Goal: Contribute content

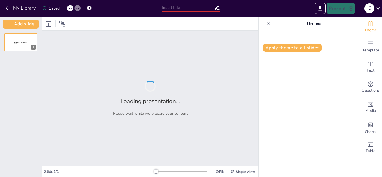
type input "Historia de Brasil: Un Viaje a Través del Tiempo"
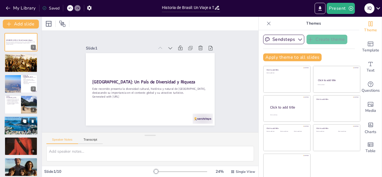
checkbox input "true"
click at [16, 118] on p "Brasil tiene una economía grande y diversificada." at bounding box center [21, 118] width 30 height 1
type textarea "La diversidad de la economía brasileña permite que el país se adapte a diferent…"
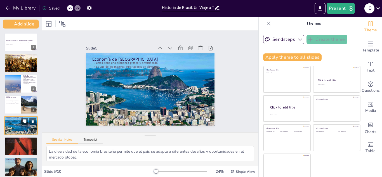
scroll to position [23, 0]
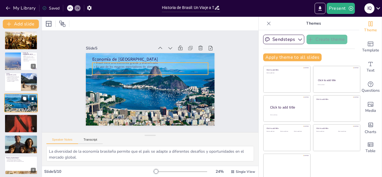
click at [16, 97] on p "Es uno de los mayores exportadores de alimentos." at bounding box center [21, 97] width 30 height 1
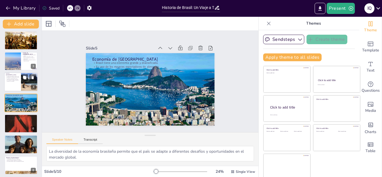
checkbox input "true"
click at [14, 88] on div at bounding box center [21, 82] width 34 height 19
type textarea "La mezcla de influencias culturales en [GEOGRAPHIC_DATA] crea una rica tapestry…"
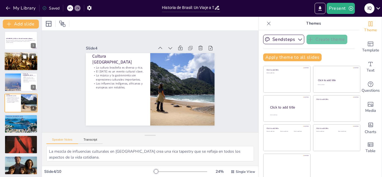
checkbox input "true"
click at [17, 57] on p "La geografía de [GEOGRAPHIC_DATA] afecta su clima y recursos." at bounding box center [21, 57] width 30 height 1
type textarea "Brasil se destaca como el país más grande del continente, lo que le otorga una …"
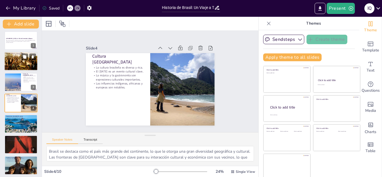
scroll to position [0, 0]
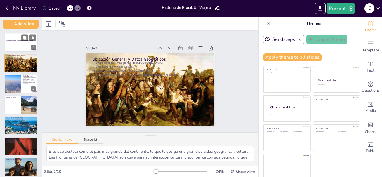
checkbox input "true"
click at [16, 42] on p "Este recorrido presenta la diversidad cultural, histórica y natural de [GEOGRAP…" at bounding box center [21, 43] width 30 height 2
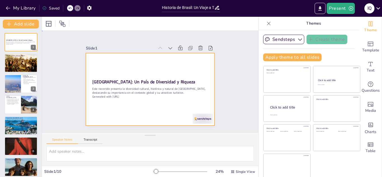
click at [118, 68] on div at bounding box center [150, 89] width 136 height 86
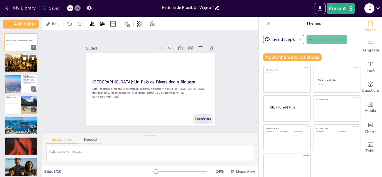
checkbox input "true"
click at [12, 58] on p "La selva amazónica es un ecosistema vital." at bounding box center [21, 58] width 30 height 1
type textarea "Brasil se destaca como el país más grande del continente, lo que le otorga una …"
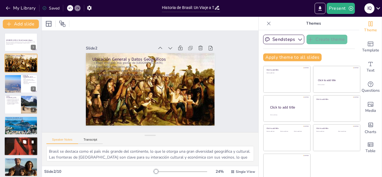
checkbox input "true"
click at [6, 141] on p "Las elecciones son regulares y democráticas." at bounding box center [21, 141] width 30 height 1
type textarea "La estructura federal permite una gestión más cercana a las necesidades de las …"
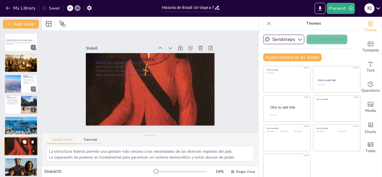
scroll to position [43, 0]
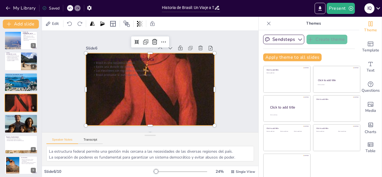
click at [131, 103] on div at bounding box center [149, 89] width 147 height 189
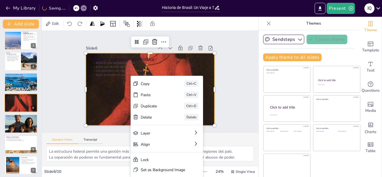
drag, startPoint x: 131, startPoint y: 103, endPoint x: 117, endPoint y: 106, distance: 13.7
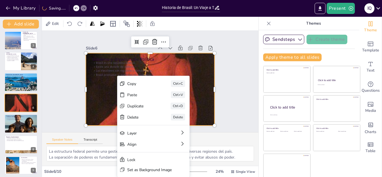
click at [153, 132] on div "Duplicate Ctrl+D" at bounding box center [189, 141] width 73 height 19
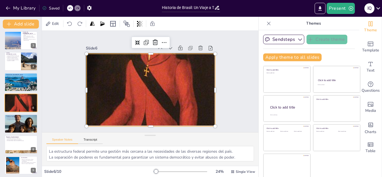
click at [84, 80] on div "Slide 1 [GEOGRAPHIC_DATA]: Un País de Diversidad y Riqueza Este recorrido prese…" at bounding box center [150, 82] width 160 height 88
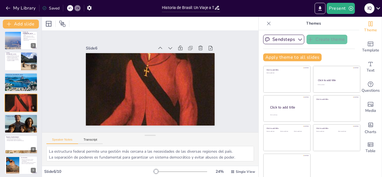
click at [72, 72] on div "Slide 1 [GEOGRAPHIC_DATA]: Un País de Diversidad y Riqueza Este recorrido prese…" at bounding box center [150, 81] width 169 height 104
click at [72, 72] on div "Slide 1 [GEOGRAPHIC_DATA]: Un País de Diversidad y Riqueza Este recorrido prese…" at bounding box center [150, 82] width 175 height 120
click at [72, 72] on div "Slide 1 [GEOGRAPHIC_DATA]: Un País de Diversidad y Riqueza Este recorrido prese…" at bounding box center [150, 81] width 169 height 104
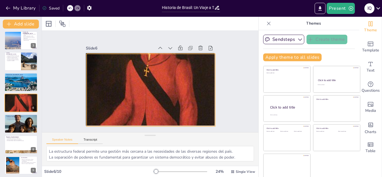
click at [137, 75] on div at bounding box center [150, 90] width 147 height 189
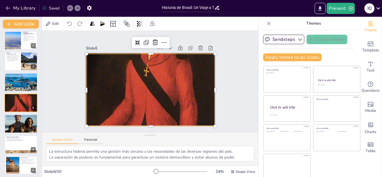
click at [137, 75] on div at bounding box center [150, 90] width 147 height 189
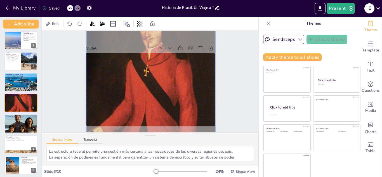
click at [137, 75] on div at bounding box center [149, 90] width 171 height 208
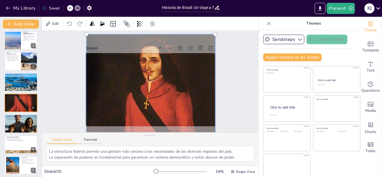
checkbox input "true"
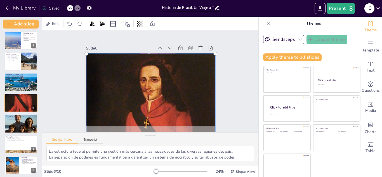
drag, startPoint x: 138, startPoint y: 97, endPoint x: 157, endPoint y: 183, distance: 88.0
click at [157, 177] on html "My Library Saved Historia de [GEOGRAPHIC_DATA]: Un Viaje a Través del Tiempo Pr…" at bounding box center [191, 88] width 382 height 177
click at [34, 101] on icon at bounding box center [33, 99] width 4 height 4
type textarea "La diversidad de paisajes y culturas hace de [GEOGRAPHIC_DATA] un destino atrac…"
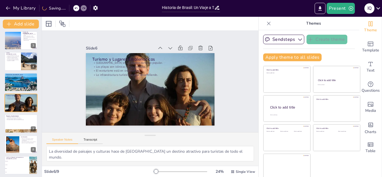
click at [55, 109] on div "Slide 1 [GEOGRAPHIC_DATA]: Un País de Diversidad y Riqueza Este recorrido prese…" at bounding box center [150, 82] width 226 height 124
checkbox input "true"
click at [22, 131] on div at bounding box center [21, 131] width 34 height 18
type textarea "La pasión por el fútbol es una parte integral de la identidad brasileña, uniend…"
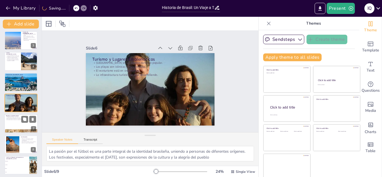
scroll to position [45, 0]
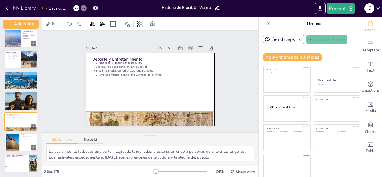
click at [121, 113] on div at bounding box center [147, 119] width 136 height 84
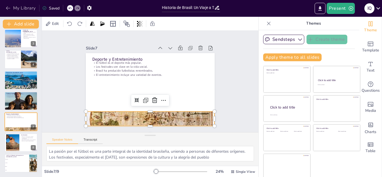
checkbox input "true"
